Goal: Task Accomplishment & Management: Manage account settings

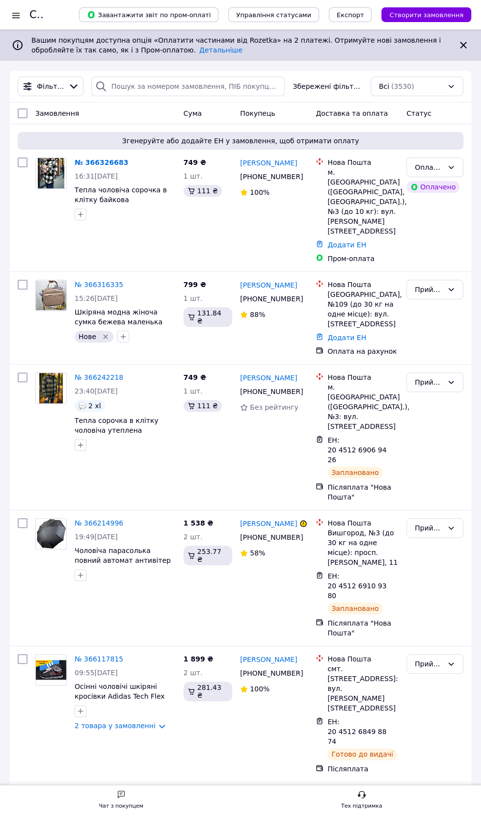
click at [80, 216] on icon "button" at bounding box center [81, 214] width 8 height 8
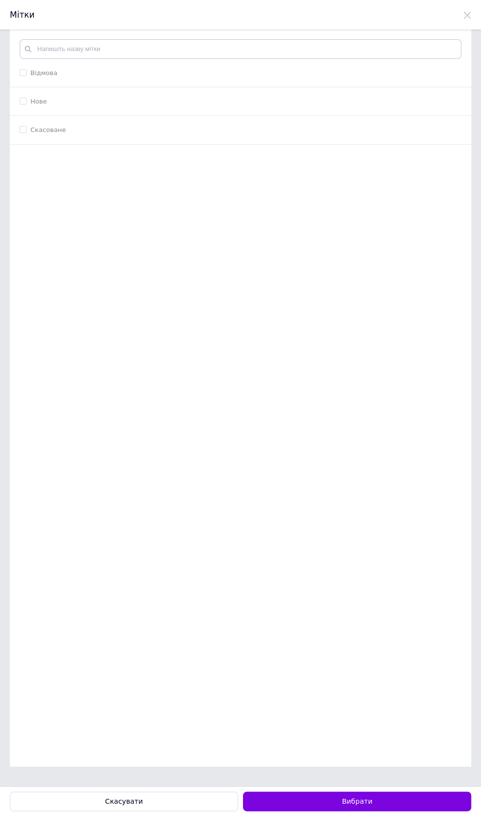
click at [24, 101] on input "Нове" at bounding box center [23, 101] width 6 height 6
checkbox input "true"
click at [363, 802] on button "Вибрати" at bounding box center [357, 801] width 228 height 20
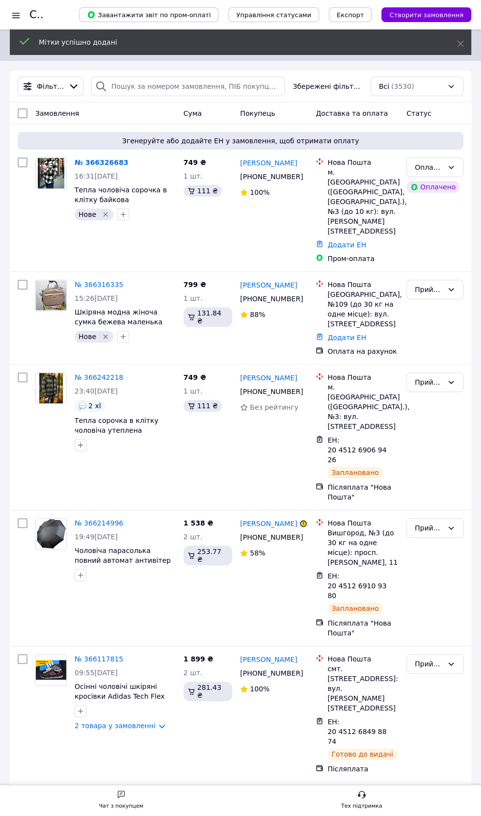
click at [450, 166] on icon at bounding box center [451, 167] width 8 height 8
click at [439, 182] on li "Прийнято" at bounding box center [435, 188] width 56 height 18
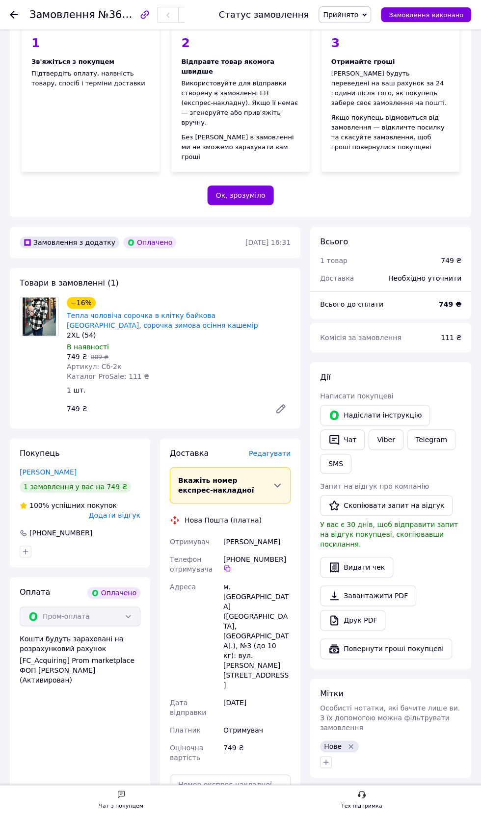
scroll to position [114, 0]
